Goal: Information Seeking & Learning: Learn about a topic

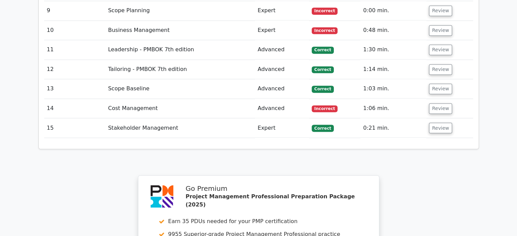
scroll to position [1174, 0]
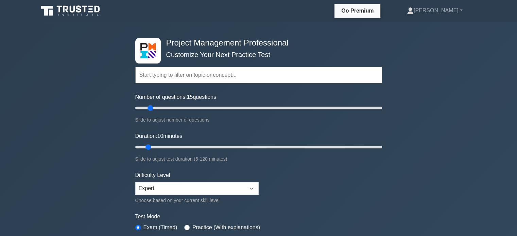
drag, startPoint x: 146, startPoint y: 109, endPoint x: 150, endPoint y: 108, distance: 4.1
type input "15"
click at [150, 108] on input "Number of questions: 15 questions" at bounding box center [258, 108] width 247 height 8
drag, startPoint x: 150, startPoint y: 148, endPoint x: 158, endPoint y: 147, distance: 8.8
type input "15"
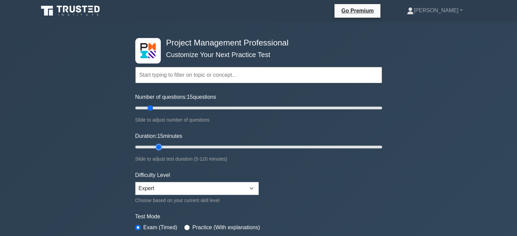
click at [158, 147] on input "Duration: 15 minutes" at bounding box center [258, 147] width 247 height 8
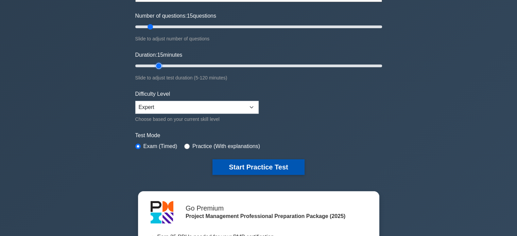
scroll to position [82, 0]
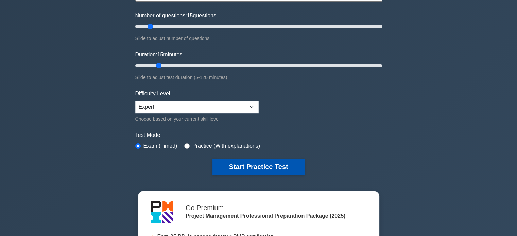
click at [261, 166] on button "Start Practice Test" at bounding box center [259, 167] width 92 height 16
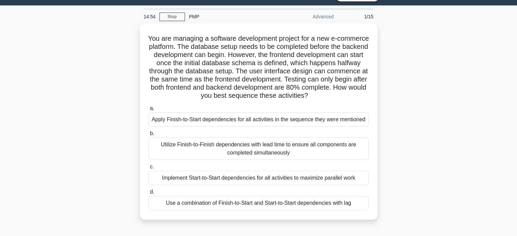
scroll to position [25, 0]
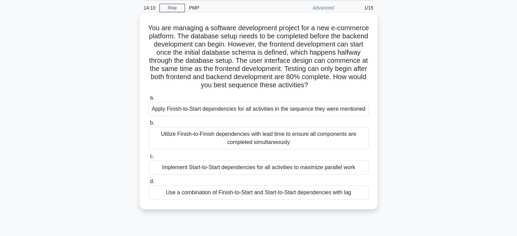
click at [223, 191] on div "Use a combination of Finish-to-Start and Start-to-Start dependencies with lag" at bounding box center [259, 193] width 220 height 14
click at [149, 184] on input "d. Use a combination of Finish-to-Start and Start-to-Start dependencies with lag" at bounding box center [149, 182] width 0 height 4
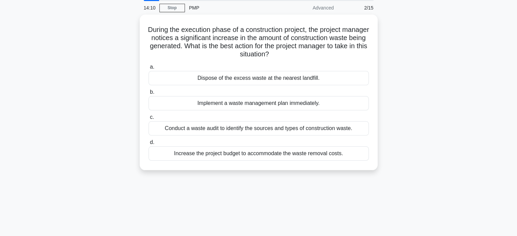
scroll to position [0, 0]
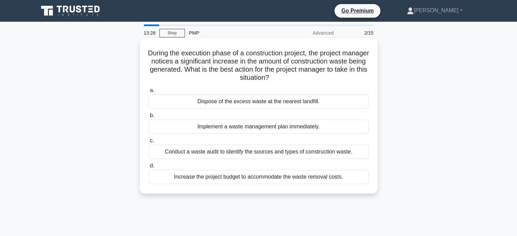
click at [237, 152] on div "Conduct a waste audit to identify the sources and types of construction waste." at bounding box center [259, 152] width 220 height 14
click at [149, 143] on input "c. Conduct a waste audit to identify the sources and types of construction wast…" at bounding box center [149, 141] width 0 height 4
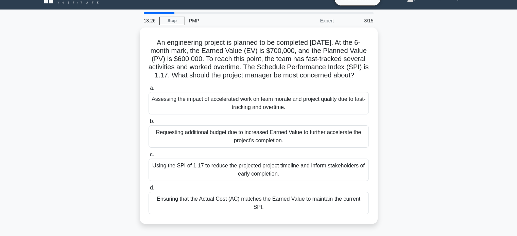
scroll to position [15, 0]
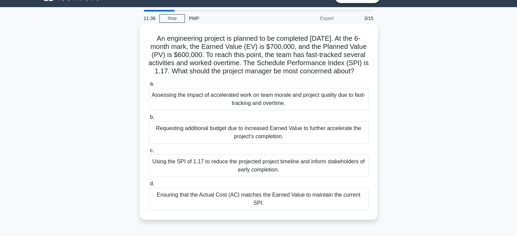
click at [281, 204] on div "Ensuring that the Actual Cost (AC) matches the Earned Value to maintain the cur…" at bounding box center [259, 199] width 220 height 22
click at [149, 186] on input "d. Ensuring that the Actual Cost (AC) matches the Earned Value to maintain the …" at bounding box center [149, 184] width 0 height 4
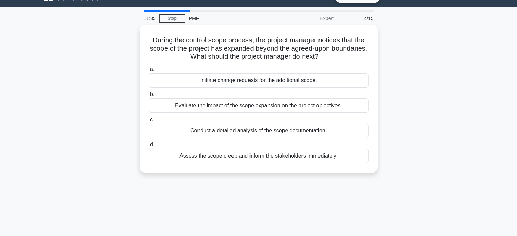
scroll to position [0, 0]
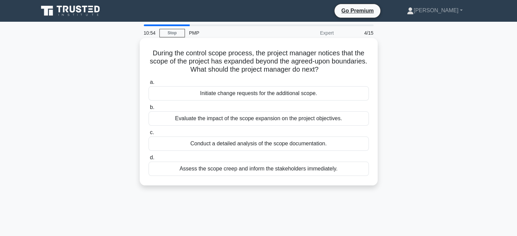
click at [278, 146] on div "Conduct a detailed analysis of the scope documentation." at bounding box center [259, 144] width 220 height 14
click at [149, 135] on input "c. Conduct a detailed analysis of the scope documentation." at bounding box center [149, 133] width 0 height 4
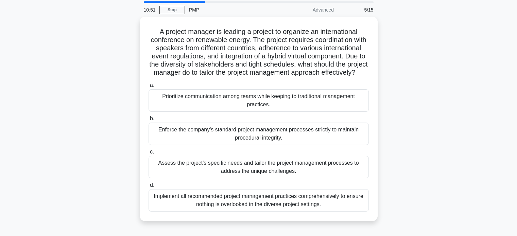
scroll to position [23, 0]
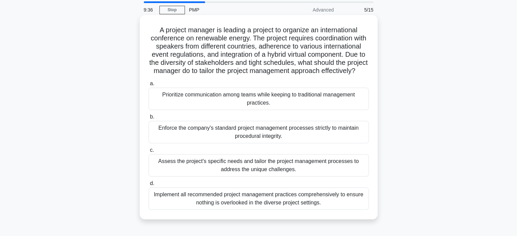
click at [239, 176] on div "Assess the project's specific needs and tailor the project management processes…" at bounding box center [259, 165] width 220 height 22
click at [149, 153] on input "c. Assess the project's specific needs and tailor the project management proces…" at bounding box center [149, 150] width 0 height 4
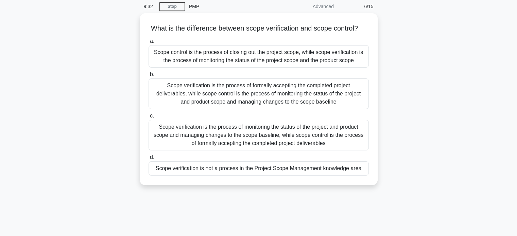
scroll to position [29, 0]
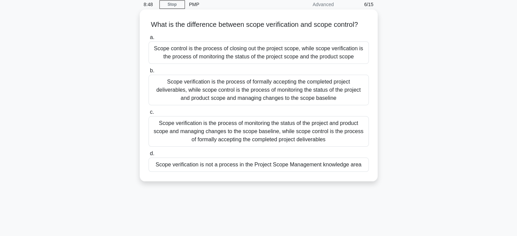
click at [190, 94] on div "Scope verification is the process of formally accepting the completed project d…" at bounding box center [259, 90] width 220 height 31
click at [149, 73] on input "b. Scope verification is the process of formally accepting the completed projec…" at bounding box center [149, 71] width 0 height 4
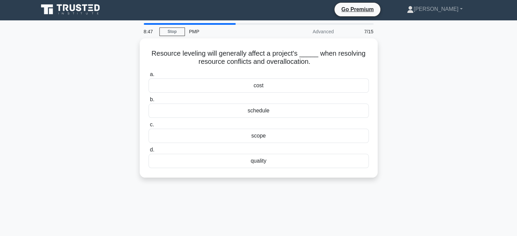
scroll to position [0, 0]
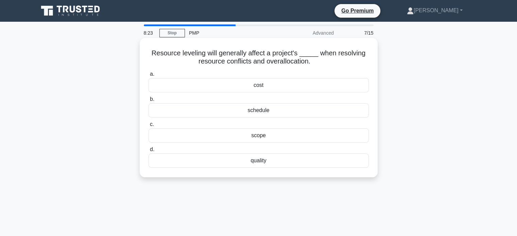
click at [268, 111] on div "schedule" at bounding box center [259, 110] width 220 height 14
click at [149, 102] on input "b. schedule" at bounding box center [149, 99] width 0 height 4
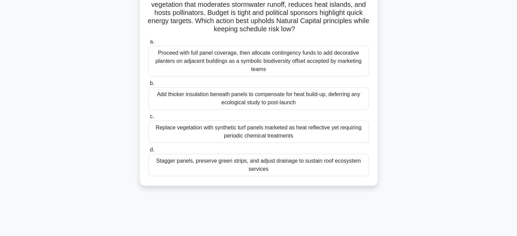
scroll to position [69, 0]
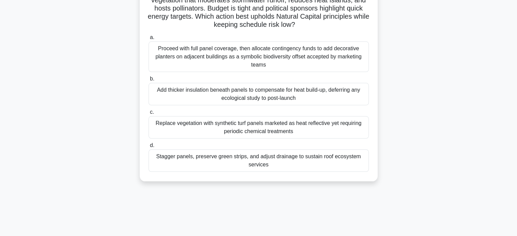
click at [286, 160] on div "Stagger panels, preserve green strips, and adjust drainage to sustain roof ecos…" at bounding box center [259, 161] width 220 height 22
click at [149, 148] on input "d. Stagger panels, preserve green strips, and adjust drainage to sustain roof e…" at bounding box center [149, 146] width 0 height 4
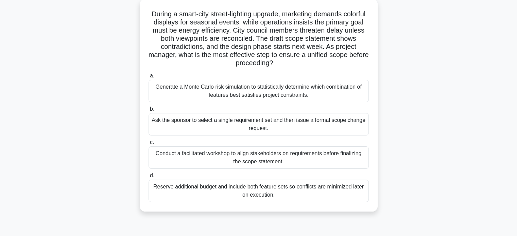
scroll to position [40, 0]
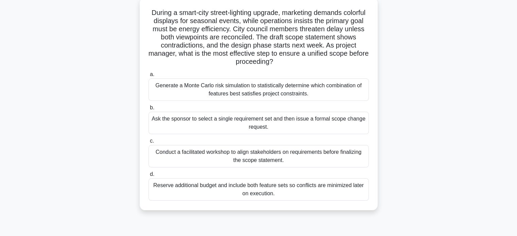
click at [340, 120] on div "Ask the sponsor to select a single requirement set and then issue a formal scop…" at bounding box center [259, 123] width 220 height 22
click at [149, 110] on input "b. Ask the sponsor to select a single requirement set and then issue a formal s…" at bounding box center [149, 108] width 0 height 4
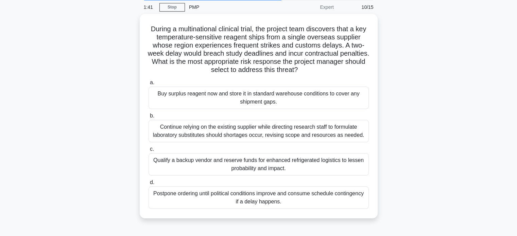
scroll to position [26, 0]
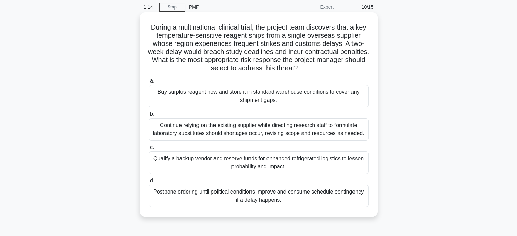
click at [328, 163] on div "Qualify a backup vendor and reserve funds for enhanced refrigerated logistics t…" at bounding box center [259, 163] width 220 height 22
click at [149, 150] on input "c. Qualify a backup vendor and reserve funds for enhanced refrigerated logistic…" at bounding box center [149, 148] width 0 height 4
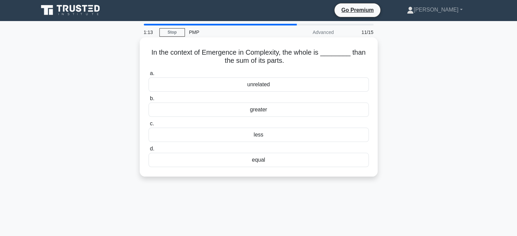
scroll to position [0, 0]
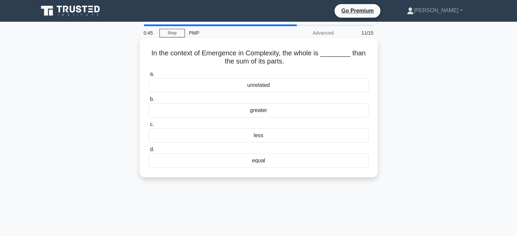
click at [279, 112] on div "greater" at bounding box center [259, 110] width 220 height 14
click at [149, 102] on input "b. greater" at bounding box center [149, 99] width 0 height 4
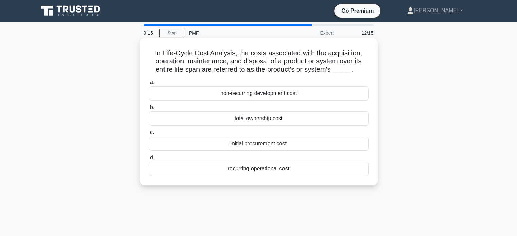
click at [309, 121] on div "total ownership cost" at bounding box center [259, 119] width 220 height 14
click at [149, 110] on input "b. total ownership cost" at bounding box center [149, 107] width 0 height 4
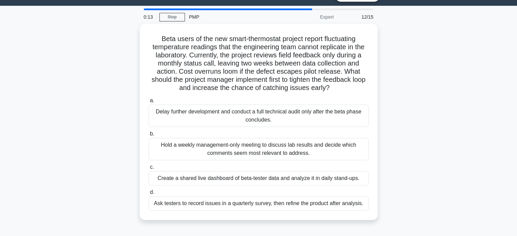
scroll to position [19, 0]
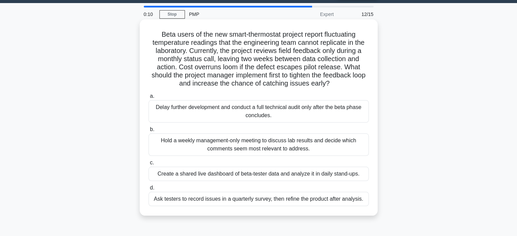
click at [330, 113] on div "Delay further development and conduct a full technical audit only after the bet…" at bounding box center [259, 111] width 220 height 22
click at [149, 99] on input "a. Delay further development and conduct a full technical audit only after the …" at bounding box center [149, 96] width 0 height 4
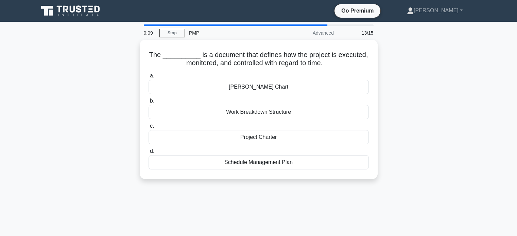
scroll to position [0, 0]
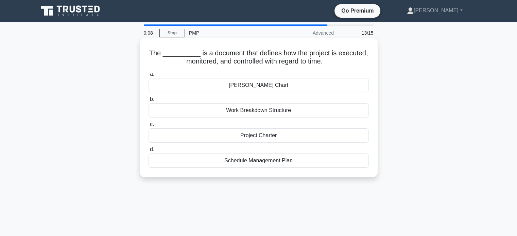
click at [313, 88] on div "Gantt Chart" at bounding box center [259, 85] width 220 height 14
click at [149, 77] on input "a. Gantt Chart" at bounding box center [149, 74] width 0 height 4
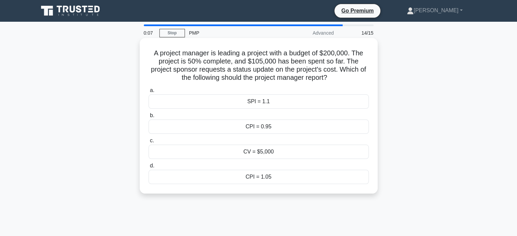
click at [307, 103] on div "SPI = 1.1" at bounding box center [259, 102] width 220 height 14
click at [149, 93] on input "a. SPI = 1.1" at bounding box center [149, 90] width 0 height 4
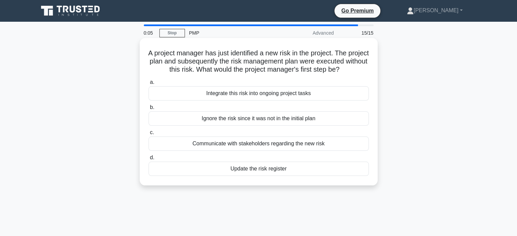
click at [295, 101] on div "Integrate this risk into ongoing project tasks" at bounding box center [259, 93] width 220 height 14
click at [149, 85] on input "a. Integrate this risk into ongoing project tasks" at bounding box center [149, 82] width 0 height 4
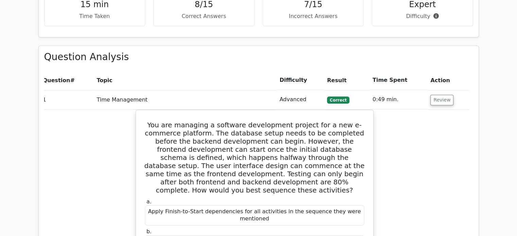
scroll to position [552, 0]
click at [439, 95] on button "Review" at bounding box center [442, 100] width 23 height 11
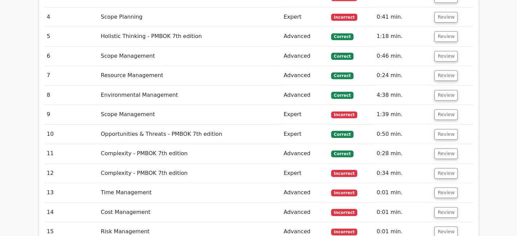
scroll to position [694, 0]
click at [446, 168] on button "Review" at bounding box center [446, 173] width 23 height 11
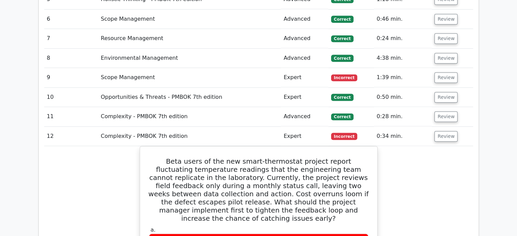
scroll to position [721, 0]
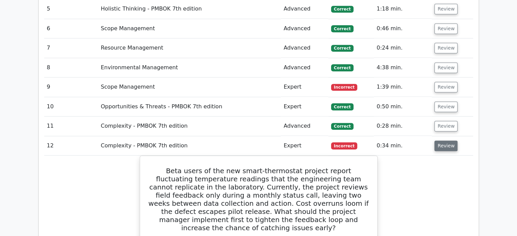
click at [442, 141] on button "Review" at bounding box center [446, 146] width 23 height 11
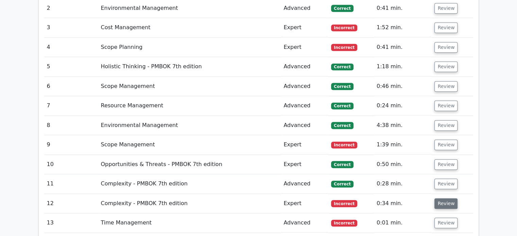
scroll to position [663, 0]
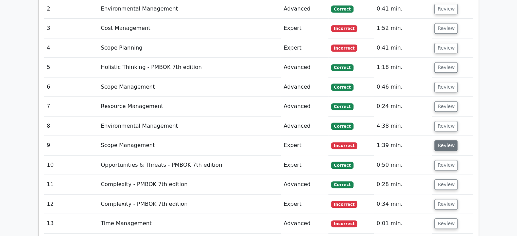
click at [441, 140] on button "Review" at bounding box center [446, 145] width 23 height 11
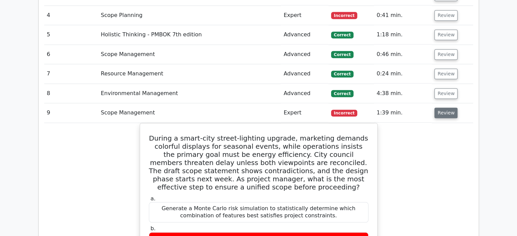
scroll to position [695, 0]
click at [442, 108] on button "Review" at bounding box center [446, 113] width 23 height 11
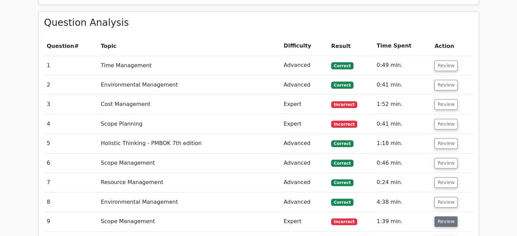
scroll to position [586, 0]
click at [442, 119] on button "Review" at bounding box center [446, 124] width 23 height 11
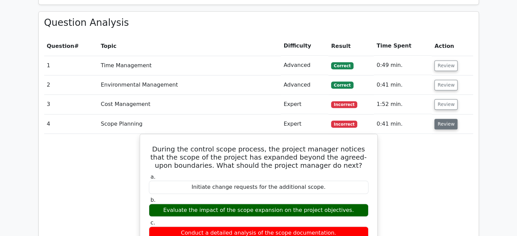
click at [442, 119] on button "Review" at bounding box center [446, 124] width 23 height 11
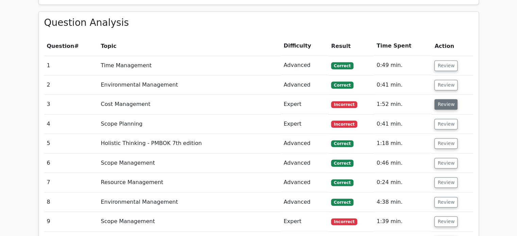
click at [442, 99] on button "Review" at bounding box center [446, 104] width 23 height 11
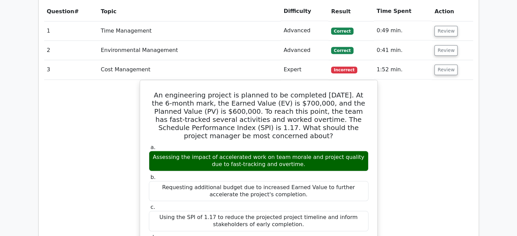
scroll to position [616, 0]
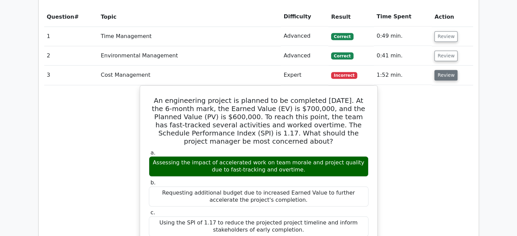
click at [444, 70] on button "Review" at bounding box center [446, 75] width 23 height 11
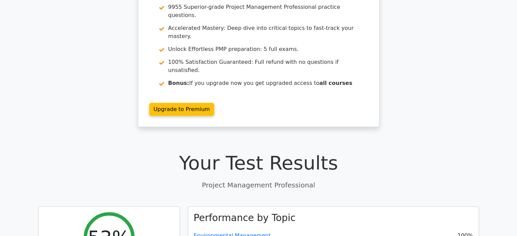
scroll to position [0, 0]
